Goal: Contribute content: Contribute content

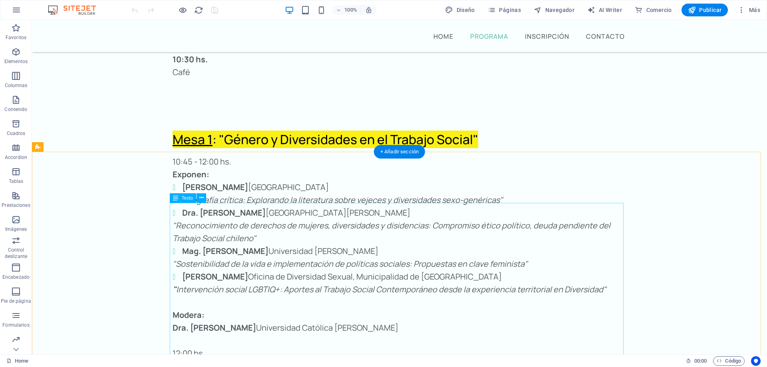
scroll to position [1361, 0]
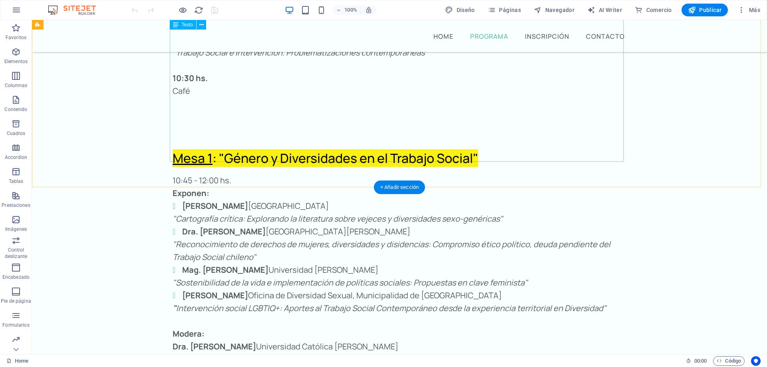
click at [262, 174] on div "10:45 - 12:00 hs. Exponen: [PERSON_NAME] [GEOGRAPHIC_DATA] "Cartografía crítica…" at bounding box center [400, 282] width 454 height 217
click at [260, 174] on div "10:45 - 12:00 hs. Exponen: [PERSON_NAME] [GEOGRAPHIC_DATA] "Cartografía crítica…" at bounding box center [400, 282] width 454 height 217
click at [252, 174] on div "10:45 - 12:00 hs. Exponen: [PERSON_NAME] [GEOGRAPHIC_DATA] "Cartografía crítica…" at bounding box center [400, 282] width 454 height 217
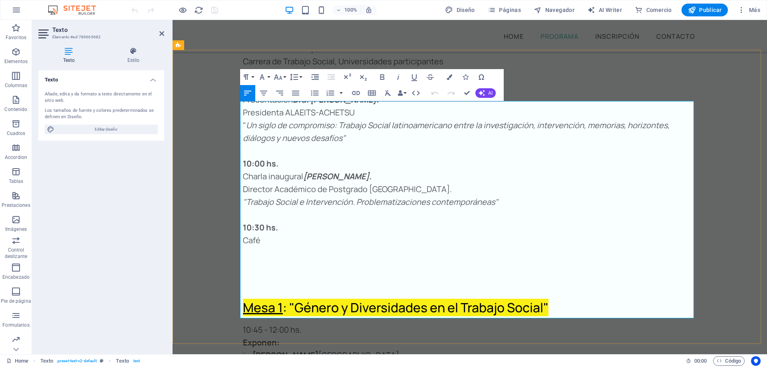
scroll to position [1238, 0]
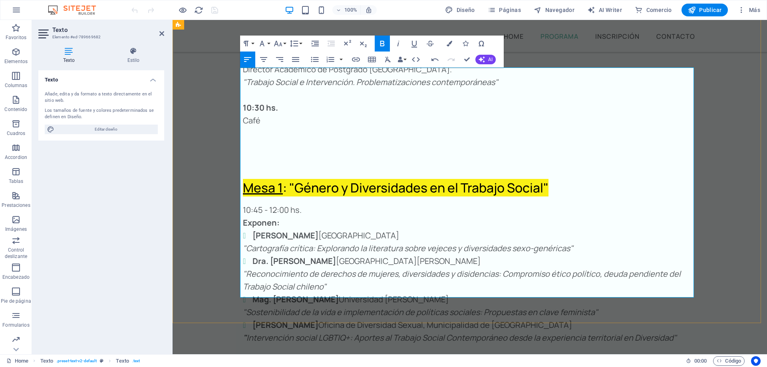
drag, startPoint x: 325, startPoint y: 289, endPoint x: 240, endPoint y: 286, distance: 85.9
click at [380, 44] on icon "button" at bounding box center [382, 44] width 4 height 6
click at [225, 196] on div "Mesa 1 : "Género y Diversidades en el Trabajo Social" 10:45 - 12:00 hs. Exponen…" at bounding box center [470, 306] width 594 height 307
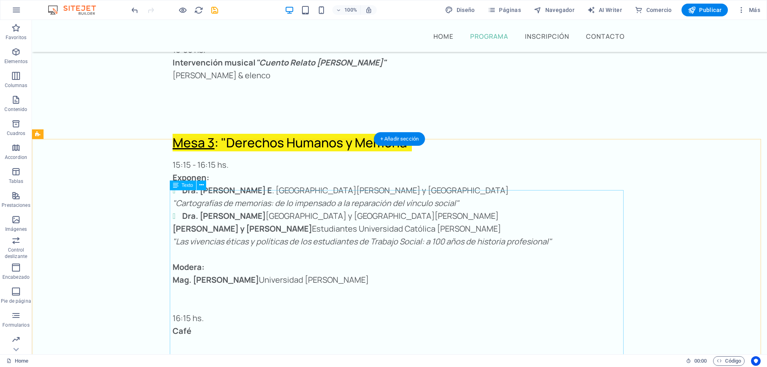
scroll to position [2116, 0]
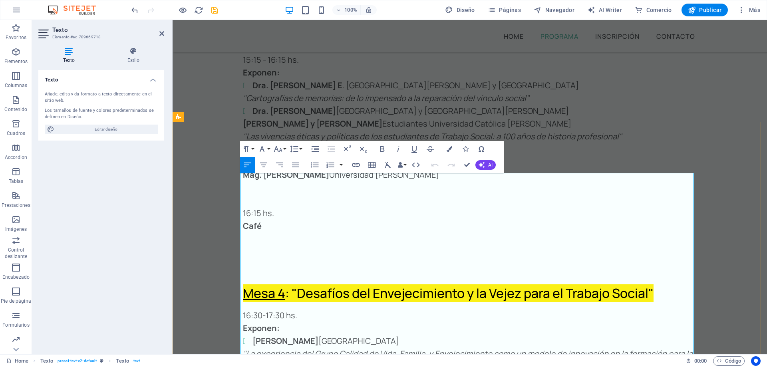
click at [255, 309] on p "16:30-17:30 hs." at bounding box center [470, 315] width 454 height 13
click at [280, 99] on div "Mesa 3 : "Derechos Humanos y Memoria" 15:15 - 16:15 hs. Exponen: Dra. [PERSON_N…" at bounding box center [470, 130] width 594 height 256
click at [417, 97] on div "Mesa 3 : "Derechos Humanos y Memoria" 15:15 - 16:15 hs. Exponen: Dra. [PERSON_N…" at bounding box center [470, 130] width 594 height 256
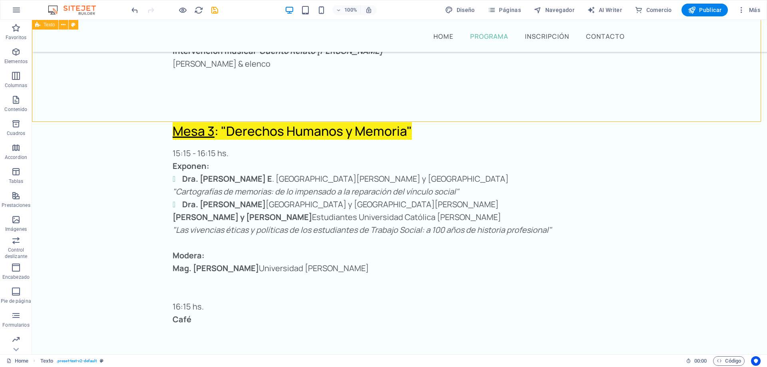
click at [277, 97] on div "Mesa 3 : "Derechos Humanos y Memoria" 15:15 - 16:15 hs. Exponen: Dra. [PERSON_N…" at bounding box center [399, 224] width 735 height 256
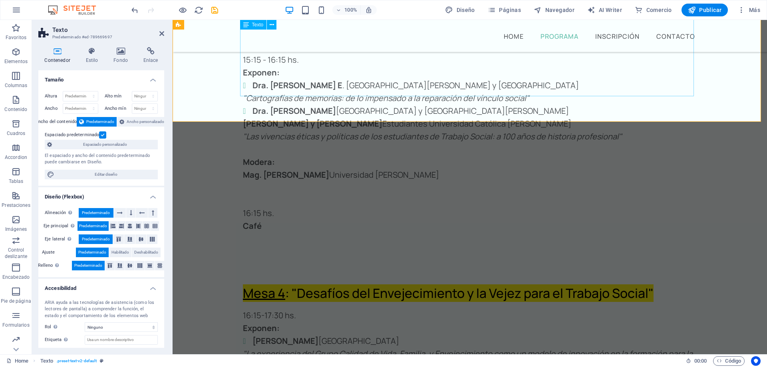
click at [278, 93] on div "15:15 - 16:15 hs. Exponen: Dra. [PERSON_NAME] Universidad Católica [PERSON_NAME…" at bounding box center [470, 143] width 454 height 179
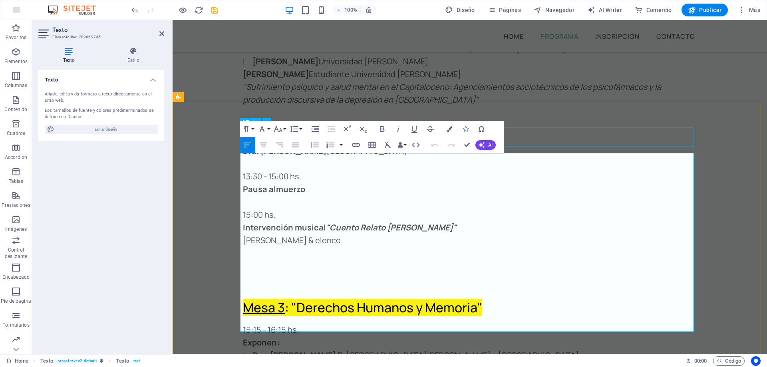
scroll to position [1926, 0]
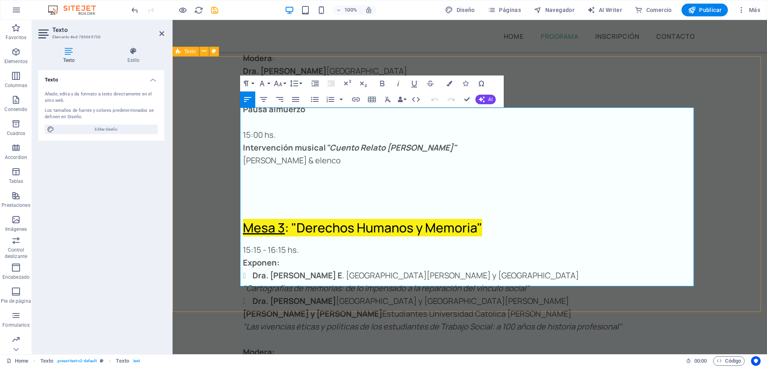
click at [219, 192] on div "Mesa 3 : "Derechos Humanos y Memoria" 15:15 - 16:15 hs. Exponen: Dra. [PERSON_N…" at bounding box center [470, 320] width 594 height 256
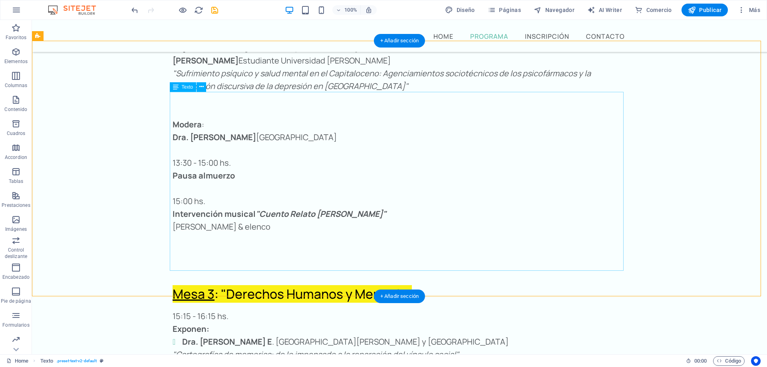
scroll to position [1966, 0]
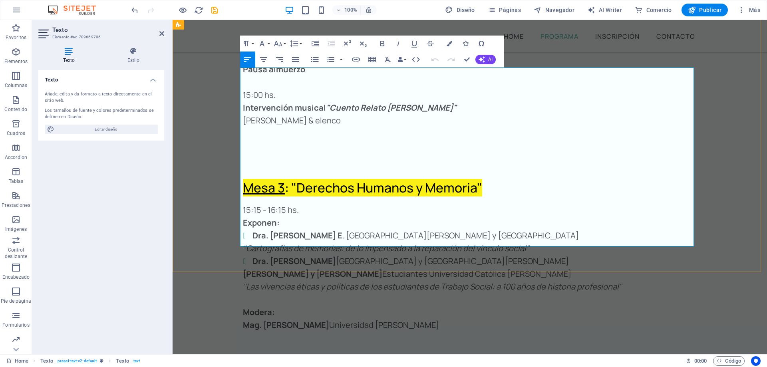
drag, startPoint x: 270, startPoint y: 238, endPoint x: 239, endPoint y: 228, distance: 32.3
click at [239, 228] on div "Mesa 3 : "Derechos Humanos y Memoria" 15:15 - 16:15 hs. Exponen: Dra. [PERSON_N…" at bounding box center [470, 281] width 594 height 256
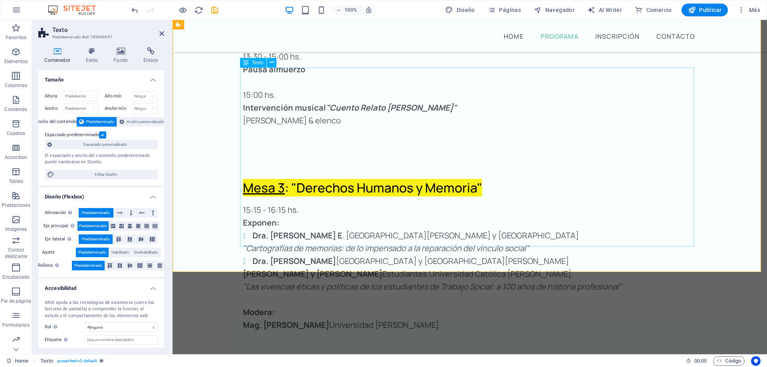
click at [261, 235] on div "15:15 - 16:15 hs. Exponen: Dra. [PERSON_NAME] Universidad Católica [PERSON_NAME…" at bounding box center [470, 293] width 454 height 179
click at [261, 238] on div "15:15 - 16:15 hs. Exponen: Dra. [PERSON_NAME] Universidad Católica [PERSON_NAME…" at bounding box center [470, 293] width 454 height 179
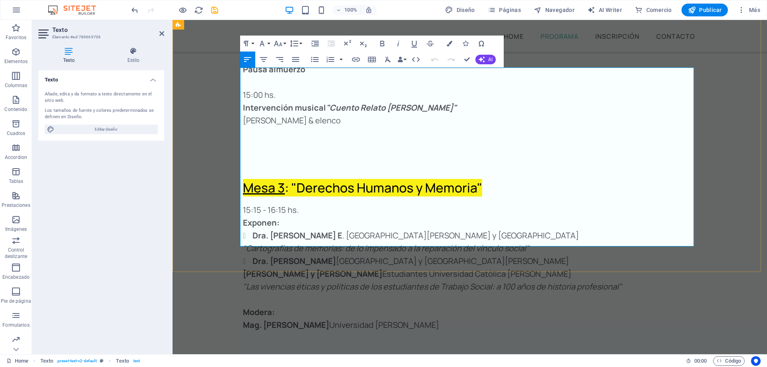
drag, startPoint x: 258, startPoint y: 240, endPoint x: 240, endPoint y: 228, distance: 21.6
click at [243, 228] on div "15:15 - 16:15 hs. Exponen: Dra. [PERSON_NAME] Universidad Católica [PERSON_NAME…" at bounding box center [470, 293] width 454 height 179
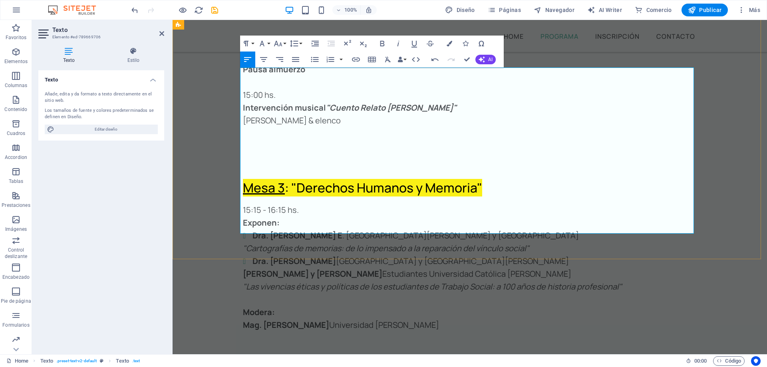
click at [270, 357] on p at bounding box center [470, 363] width 454 height 13
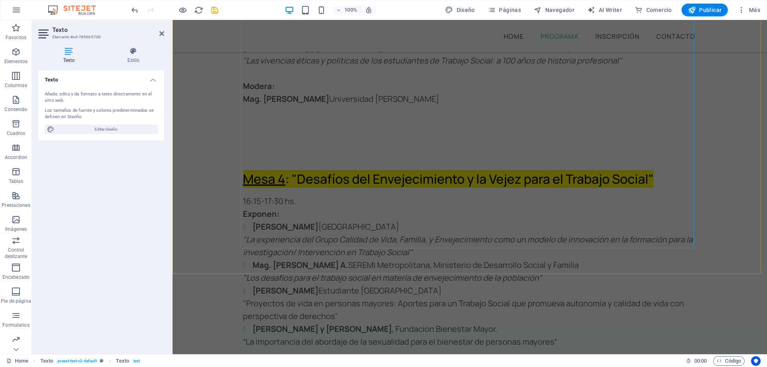
scroll to position [2245, 0]
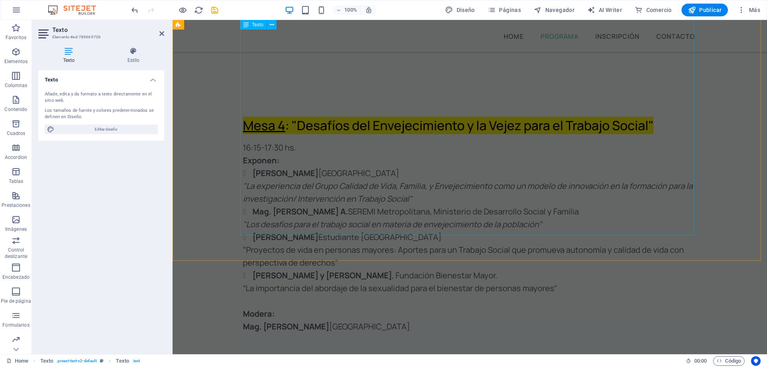
click at [427, 190] on div "16:15-17:30 hs. Exponen: [PERSON_NAME] [GEOGRAPHIC_DATA] "La experiencia del Gr…" at bounding box center [470, 256] width 454 height 230
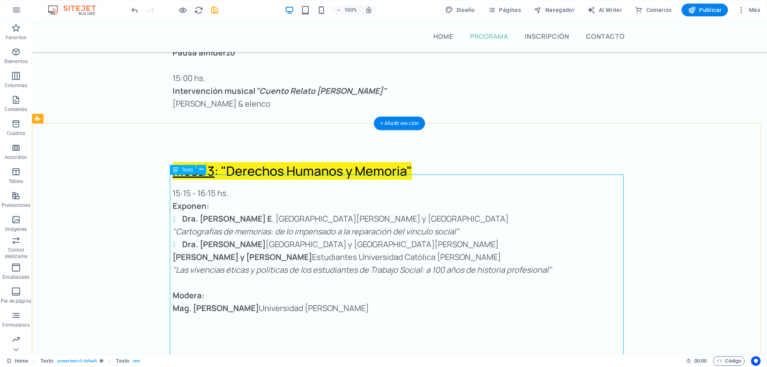
scroll to position [2236, 0]
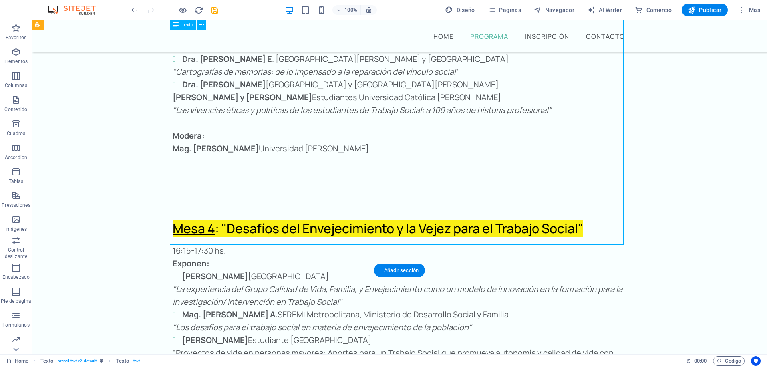
click at [360, 244] on div "16:15-17:30 hs. Exponen: [PERSON_NAME] [GEOGRAPHIC_DATA] "La experiencia del Gr…" at bounding box center [400, 359] width 454 height 230
click at [365, 244] on div "16:15-17:30 hs. Exponen: [PERSON_NAME] [GEOGRAPHIC_DATA] "La experiencia del Gr…" at bounding box center [400, 359] width 454 height 230
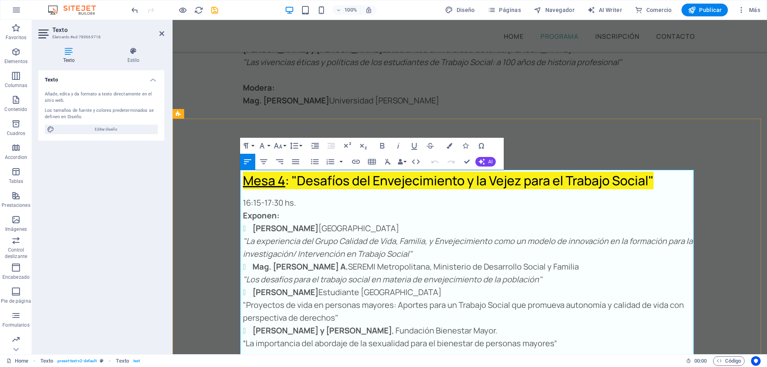
scroll to position [2223, 0]
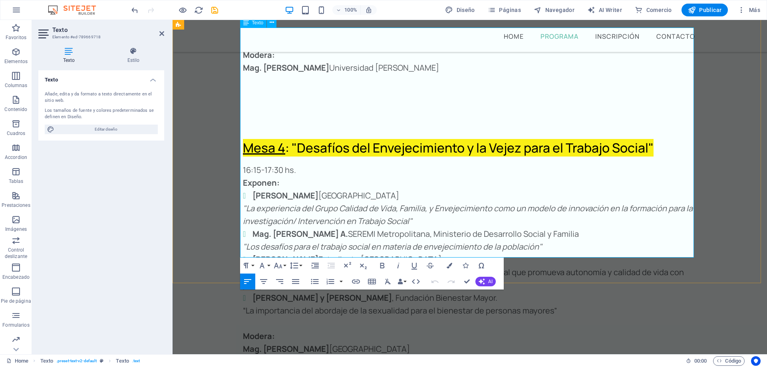
click at [436, 343] on p "Mag. [PERSON_NAME] [GEOGRAPHIC_DATA]" at bounding box center [470, 349] width 454 height 13
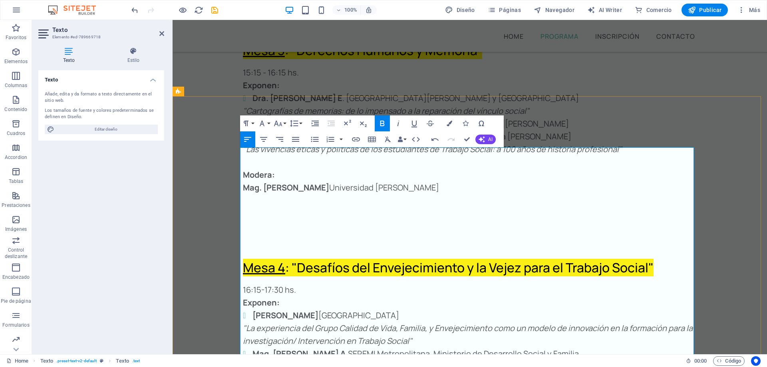
scroll to position [2143, 0]
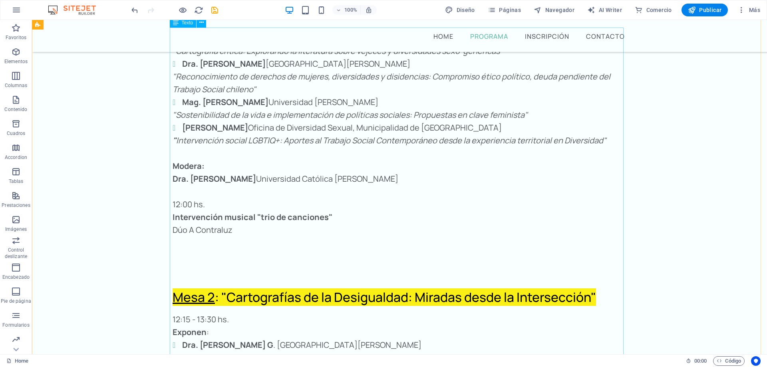
scroll to position [1464, 0]
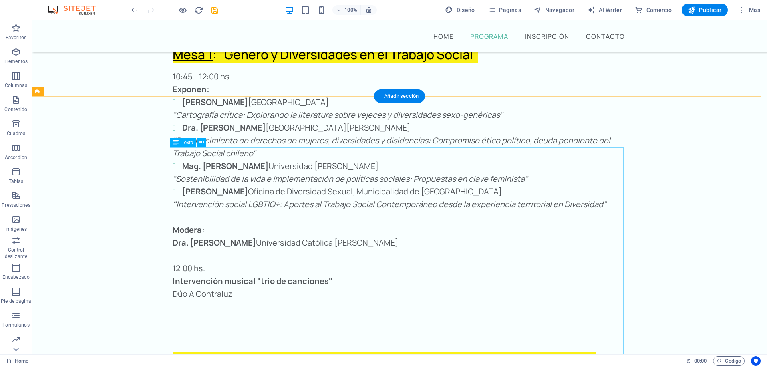
drag, startPoint x: 456, startPoint y: 204, endPoint x: 316, endPoint y: 203, distance: 140.2
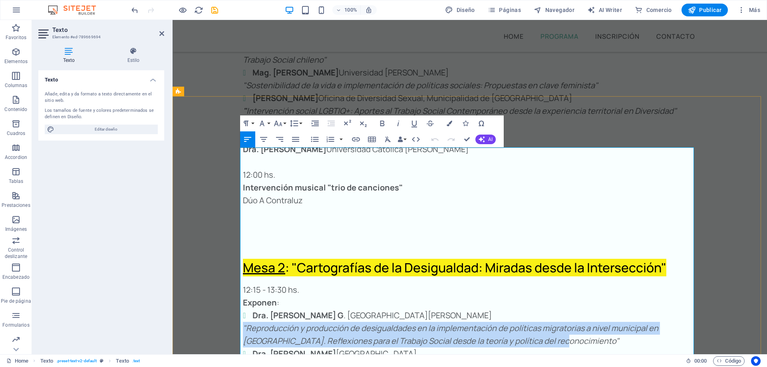
drag, startPoint x: 536, startPoint y: 202, endPoint x: 240, endPoint y: 194, distance: 295.2
click at [243, 322] on p ""Reproducción y producción de desigualdades en la implementación de políticas m…" at bounding box center [470, 335] width 454 height 26
copy em ""Reproducción y producción de desigualdades en la implementación de políticas m…"
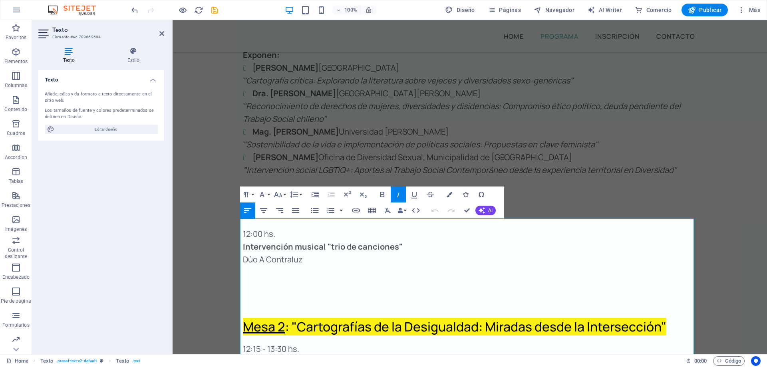
scroll to position [1385, 0]
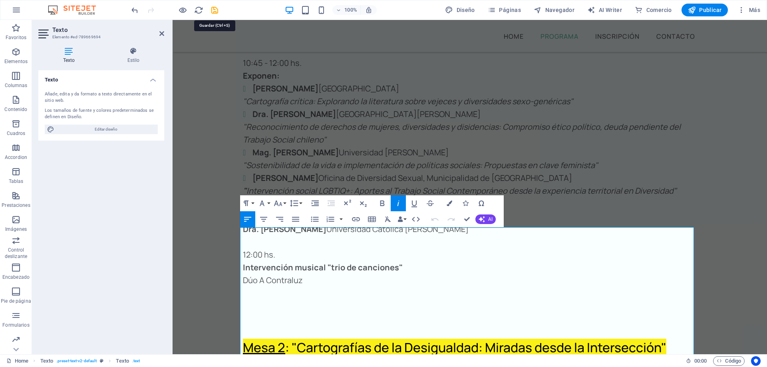
click at [213, 12] on icon "save" at bounding box center [214, 10] width 9 height 9
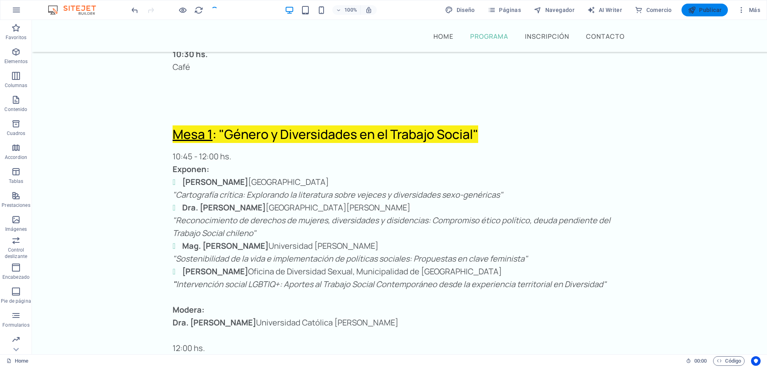
click at [709, 13] on button "Publicar" at bounding box center [704, 10] width 47 height 13
